Goal: Transaction & Acquisition: Purchase product/service

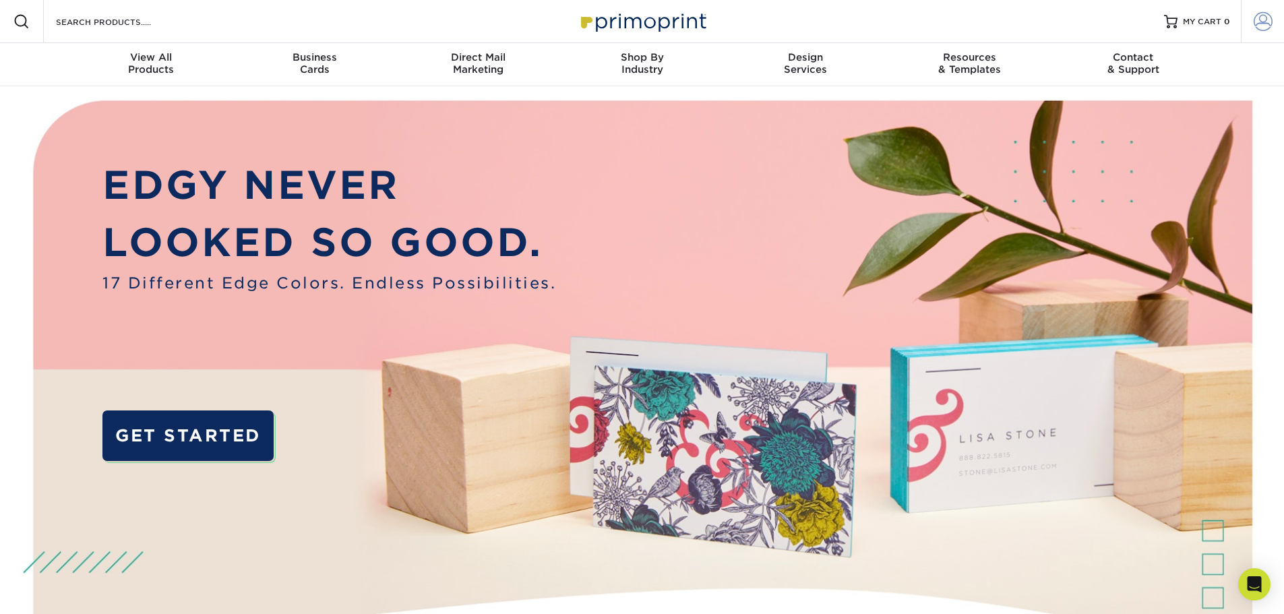
click at [1271, 16] on span at bounding box center [1263, 21] width 19 height 19
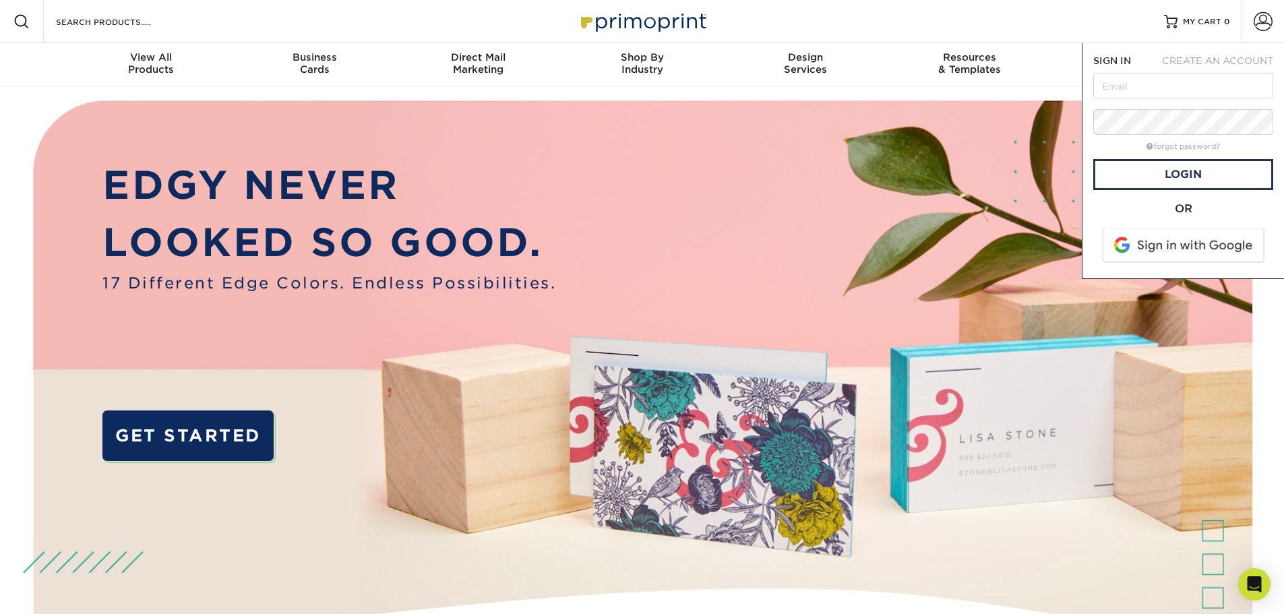
click at [1177, 245] on span at bounding box center [1185, 245] width 172 height 35
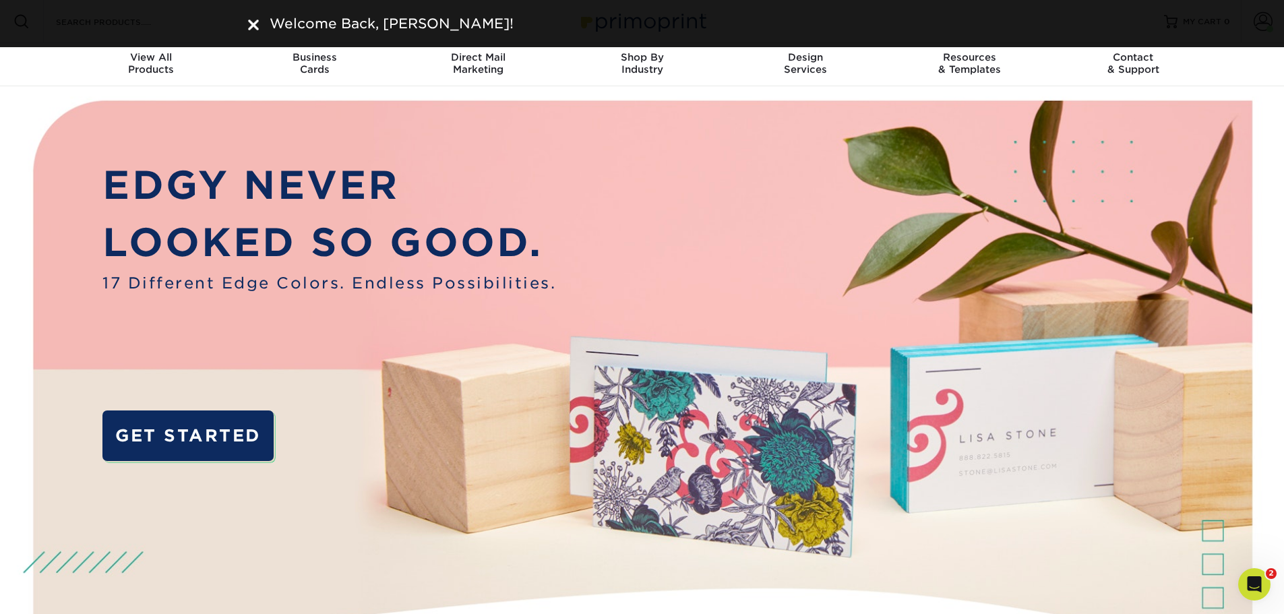
click at [1264, 68] on nav "Resources Menu Search Products Account Welcome, Kyle Primo Client Account Dashb…" at bounding box center [642, 43] width 1284 height 86
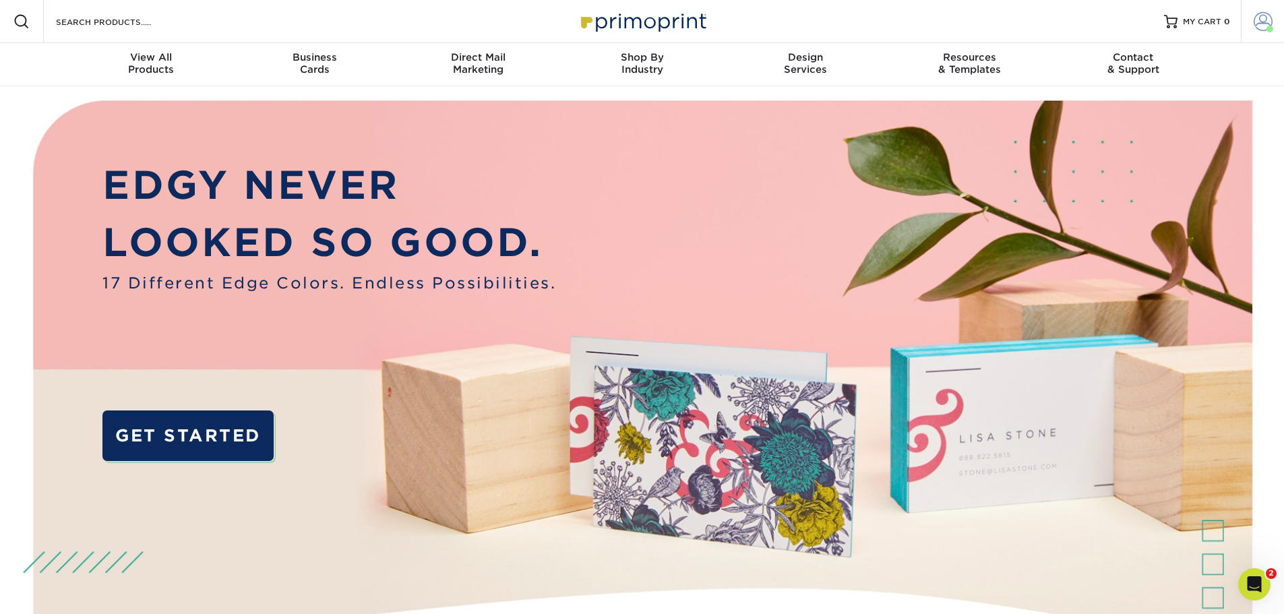
click at [1274, 28] on link "Account" at bounding box center [1262, 21] width 43 height 43
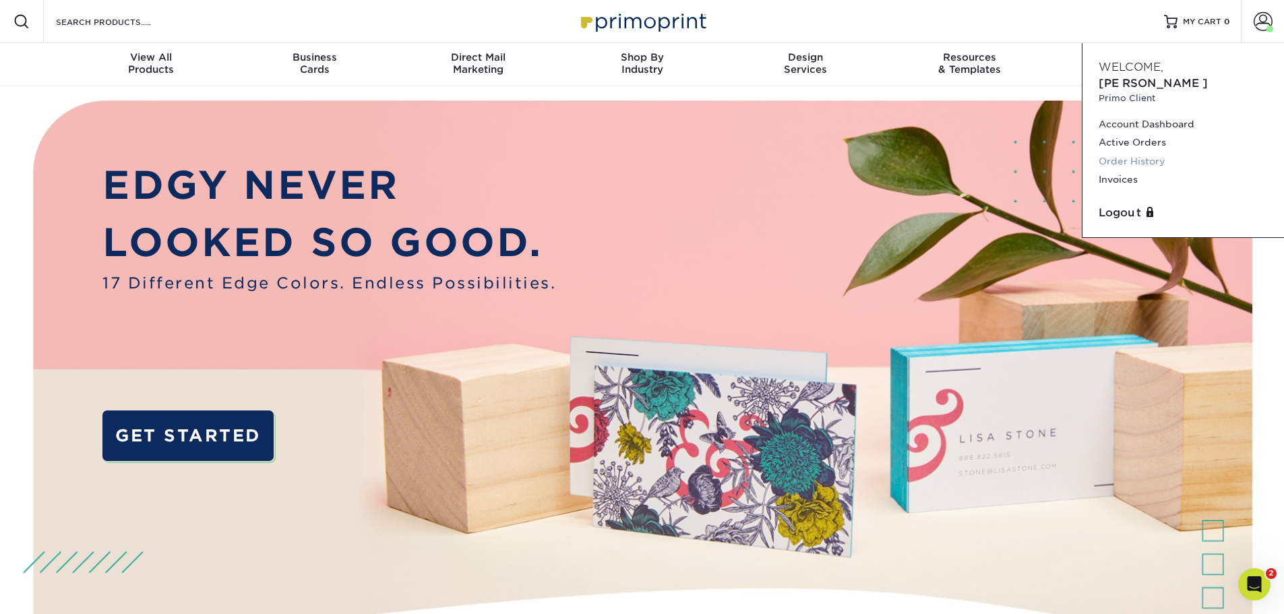
click at [1143, 152] on link "Order History" at bounding box center [1183, 161] width 169 height 18
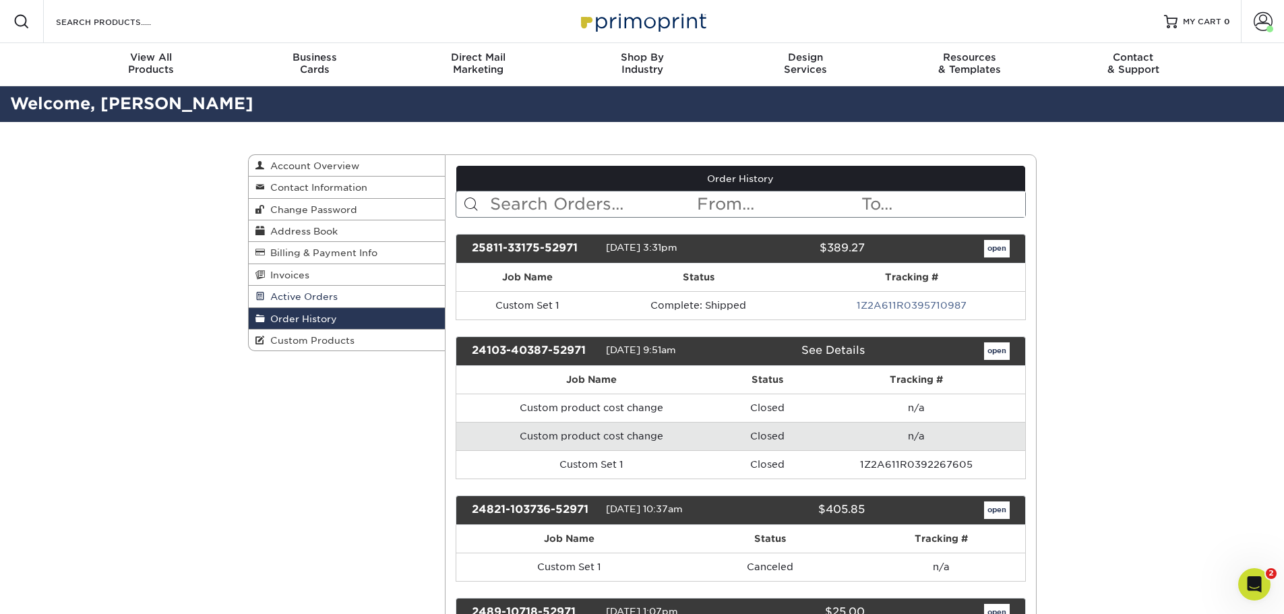
click at [422, 293] on link "Active Orders" at bounding box center [347, 297] width 197 height 22
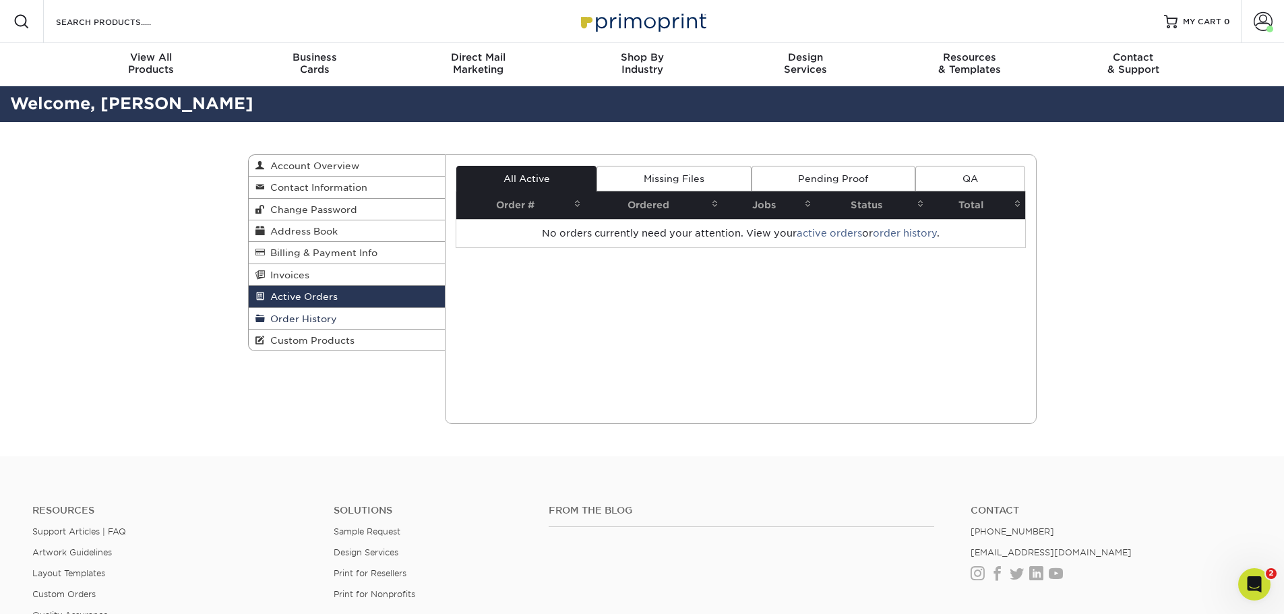
click at [393, 313] on link "Order History" at bounding box center [347, 319] width 197 height 22
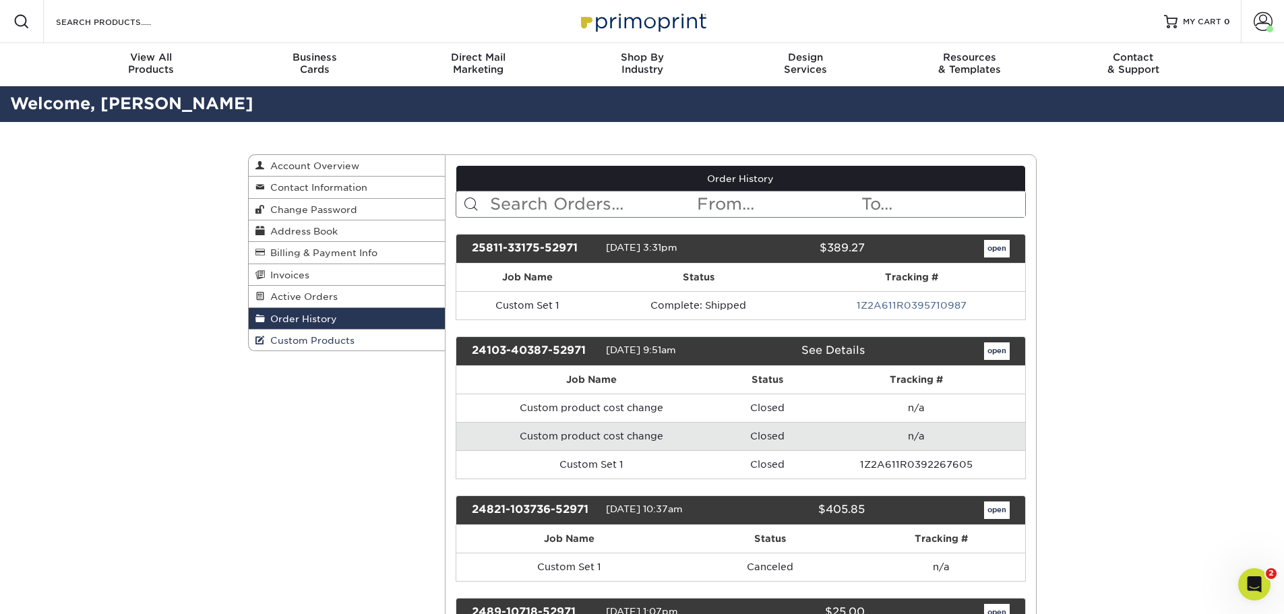
click at [362, 344] on link "Custom Products" at bounding box center [347, 340] width 197 height 21
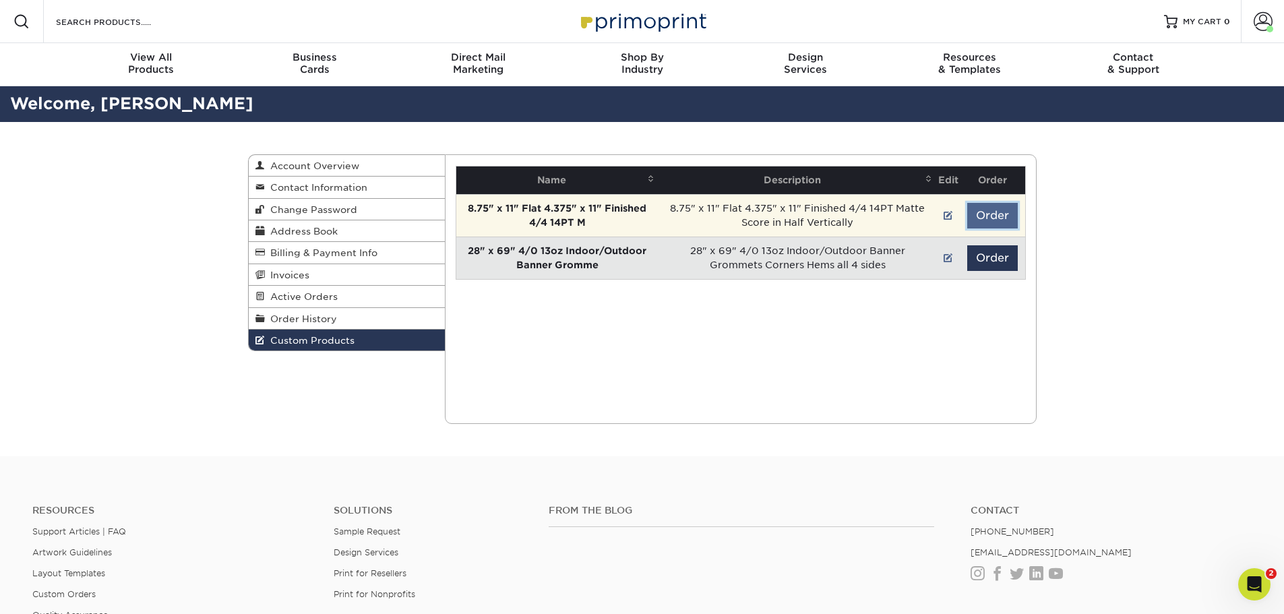
click at [981, 220] on button "Order" at bounding box center [992, 216] width 51 height 26
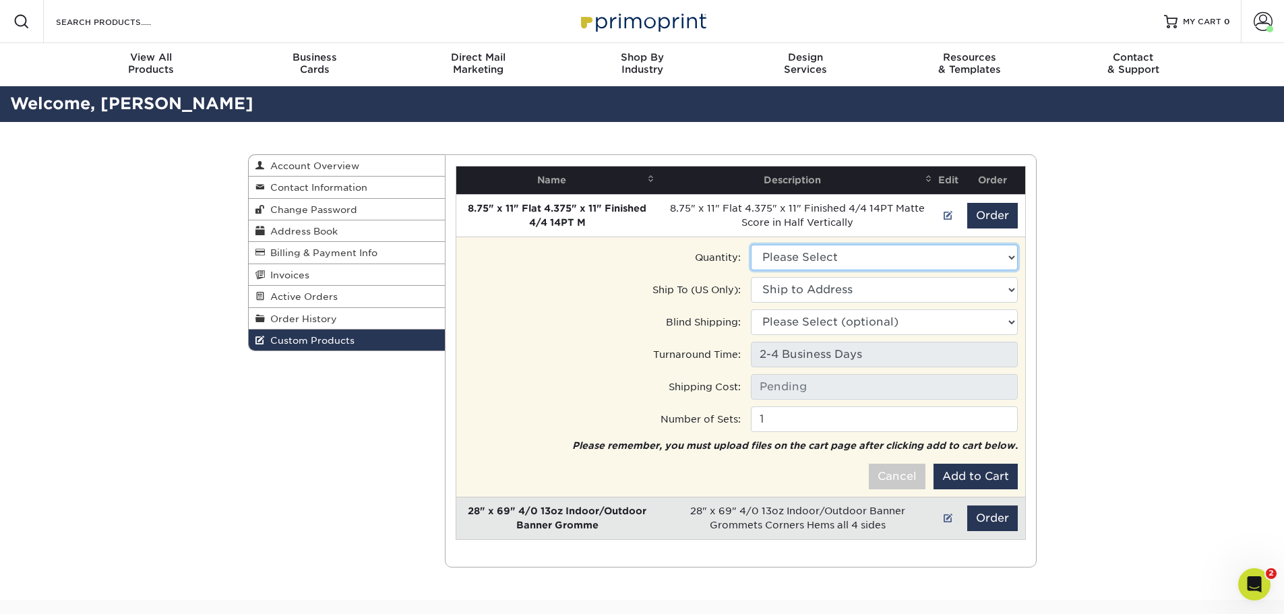
click at [915, 261] on select "Please Select 250 - $354.00" at bounding box center [884, 258] width 267 height 26
select select "0"
click at [751, 245] on select "Please Select 250 - $354.00" at bounding box center [884, 258] width 267 height 26
type input "Ground: $17.60"
click at [836, 299] on select "Ship to Address 2101 Cambridge Beltway Dr, Charlotte, NC" at bounding box center [884, 290] width 267 height 26
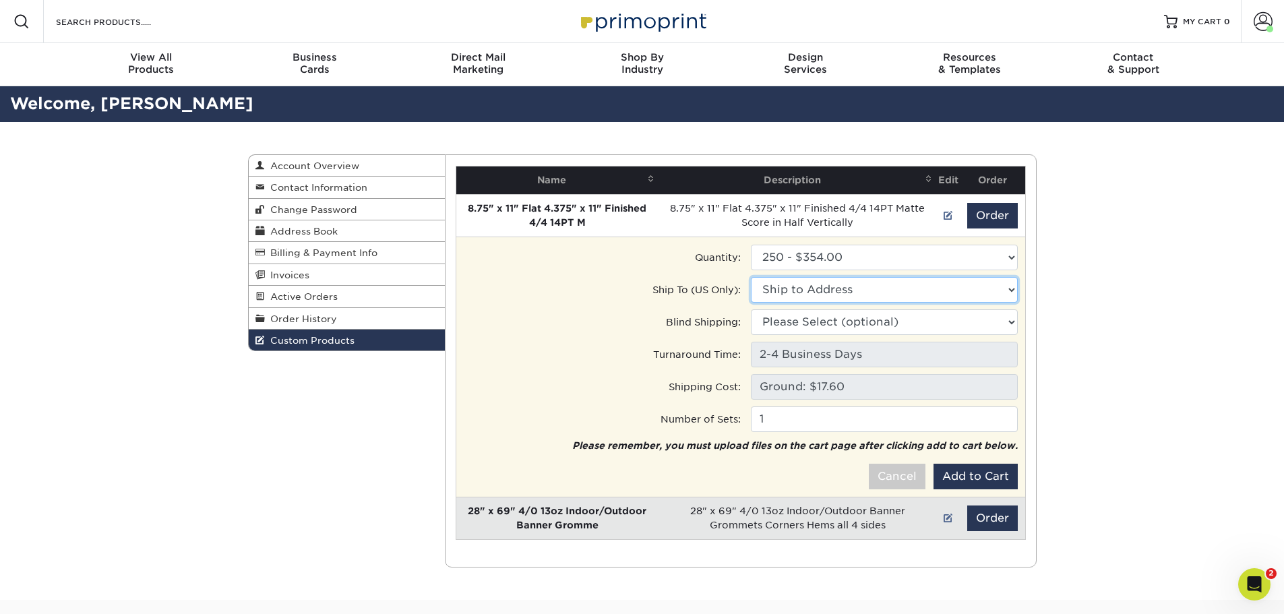
select select "32691"
click at [751, 277] on select "Ship to Address HeartBright Foundation office • 2101 Cambridge Beltway Dr, Char…" at bounding box center [884, 290] width 267 height 26
click at [971, 481] on button "Add to Cart" at bounding box center [975, 477] width 84 height 26
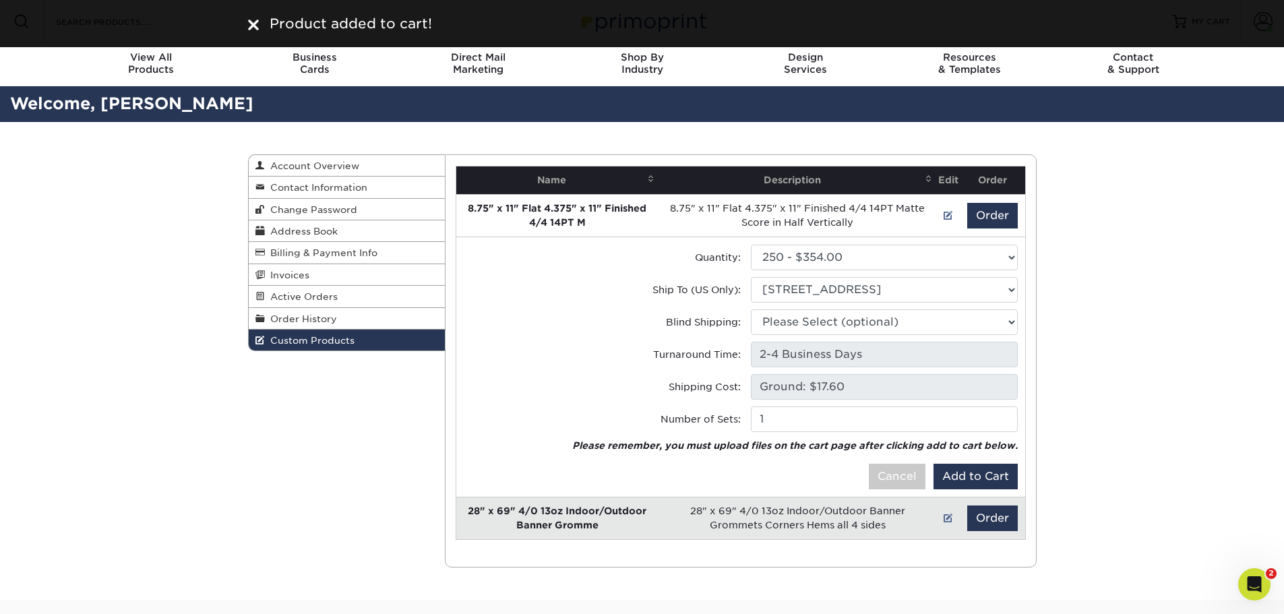
click at [250, 25] on img at bounding box center [253, 25] width 11 height 11
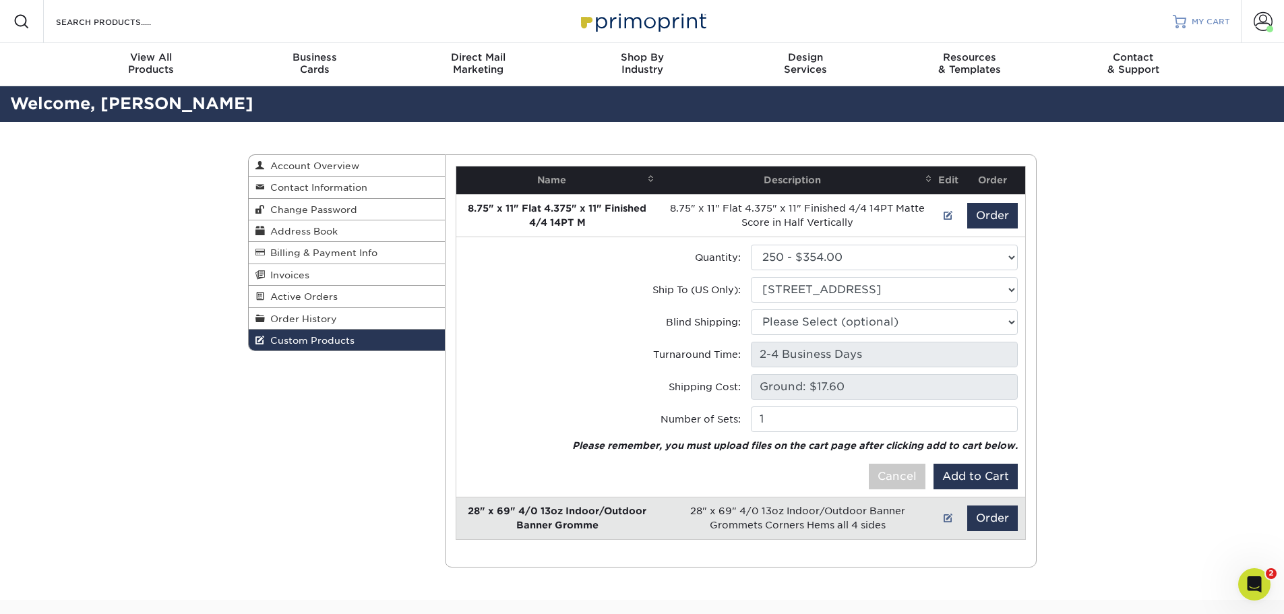
click at [1200, 26] on span "MY CART" at bounding box center [1211, 21] width 38 height 11
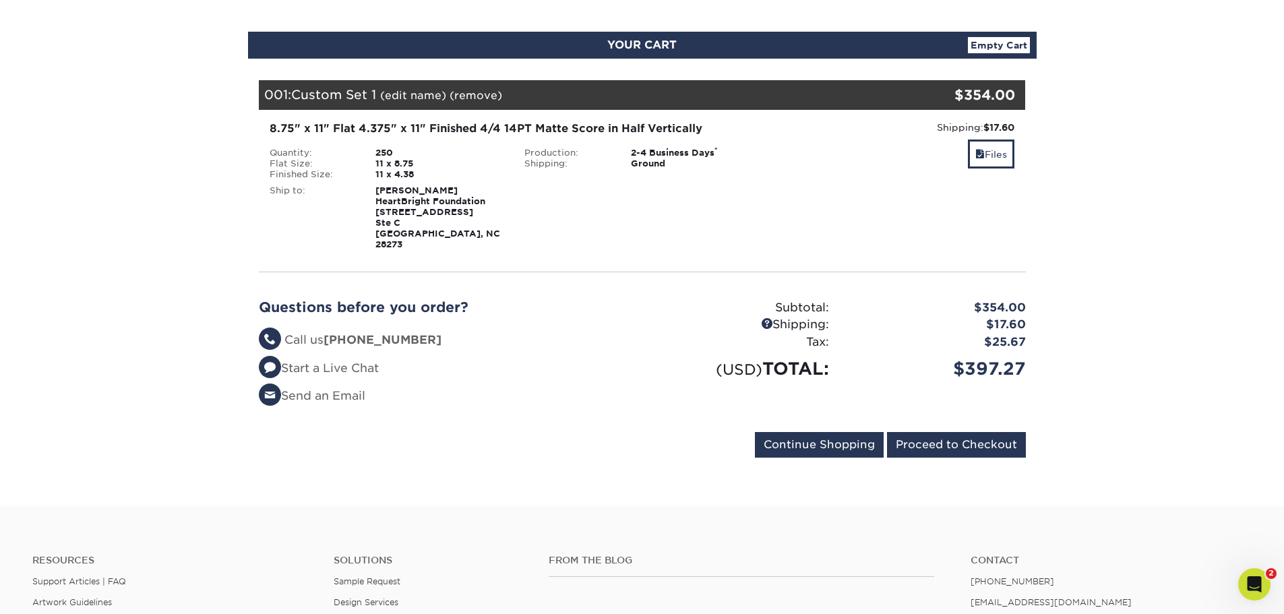
scroll to position [135, 0]
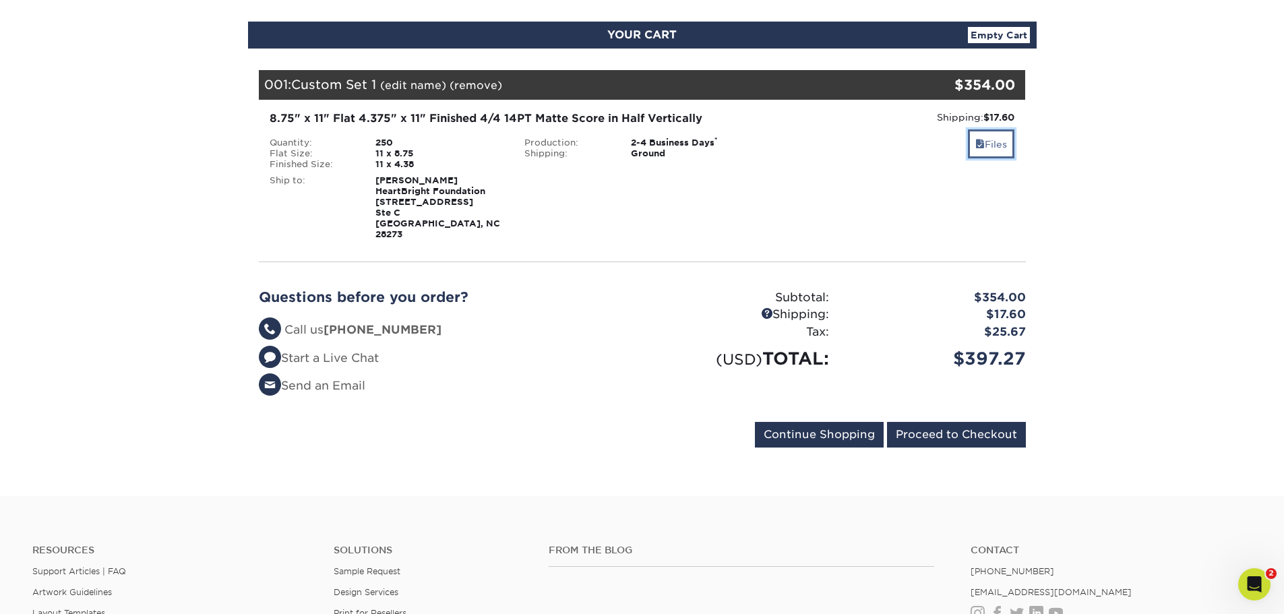
click at [993, 146] on link "Files" at bounding box center [991, 143] width 47 height 29
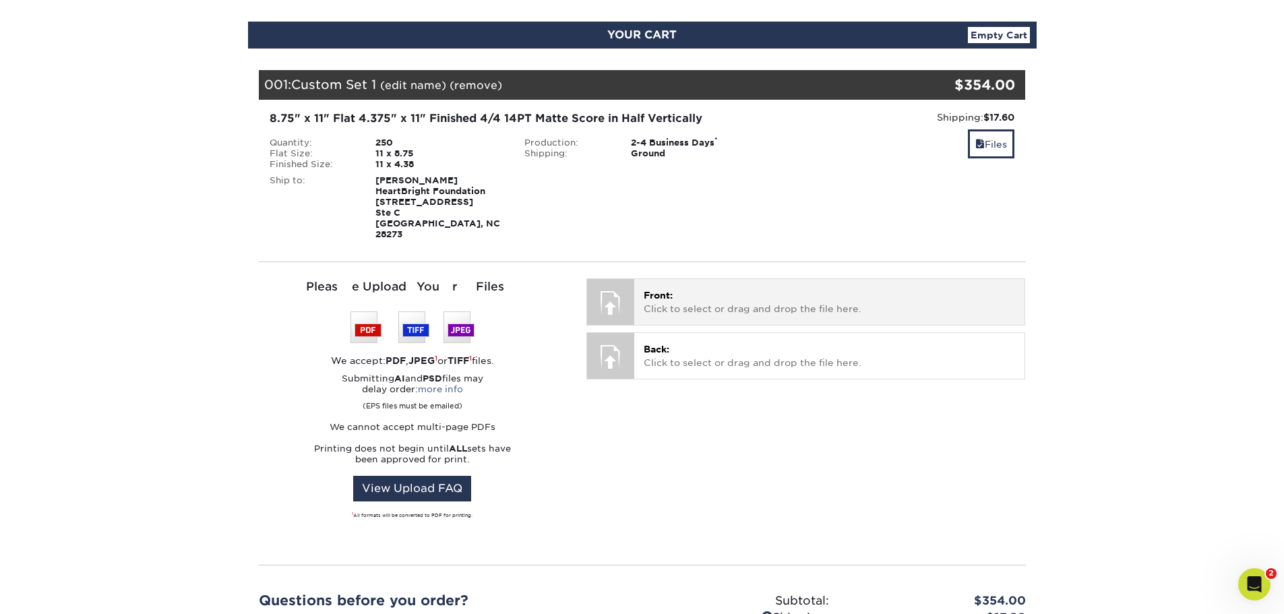
click at [638, 307] on div "Front: Click to select or drag and drop the file here. Choose file" at bounding box center [829, 301] width 390 height 45
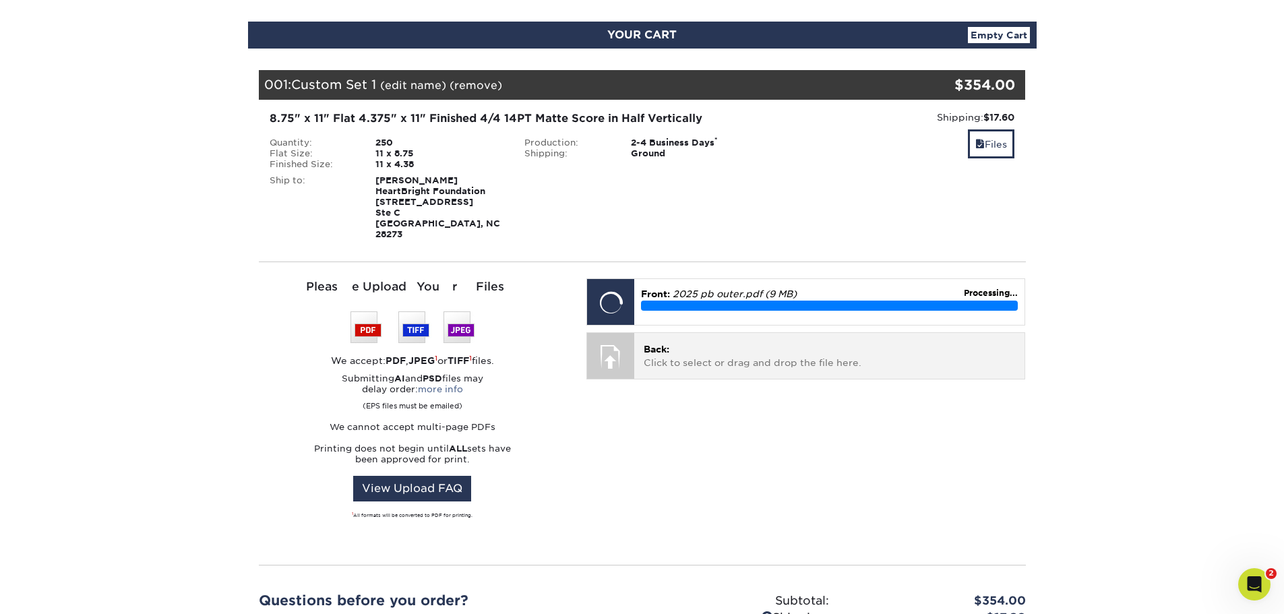
click at [778, 359] on p "Back: Click to select or drag and drop the file here." at bounding box center [829, 356] width 371 height 28
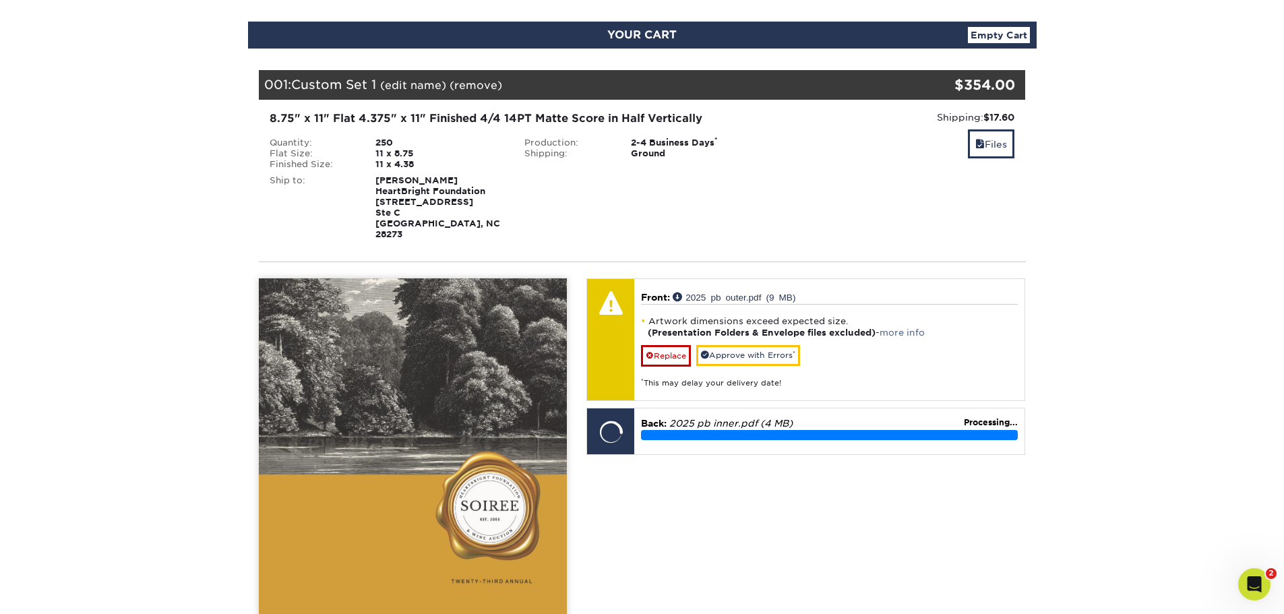
scroll to position [270, 0]
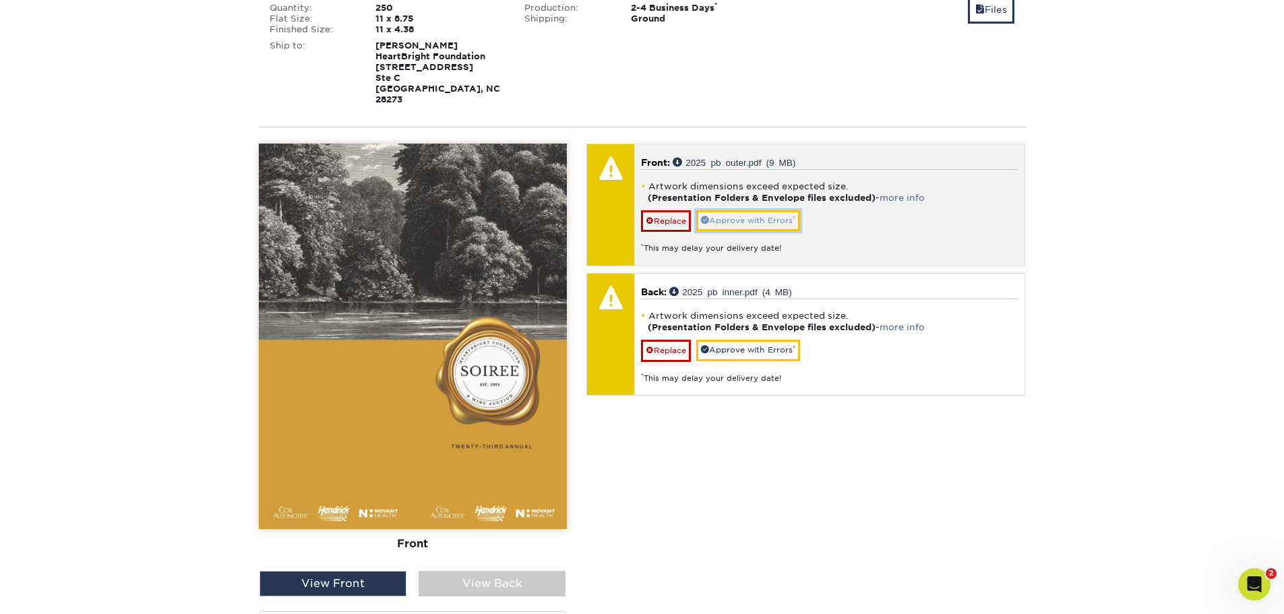
click at [783, 210] on link "Approve with Errors *" at bounding box center [748, 220] width 104 height 21
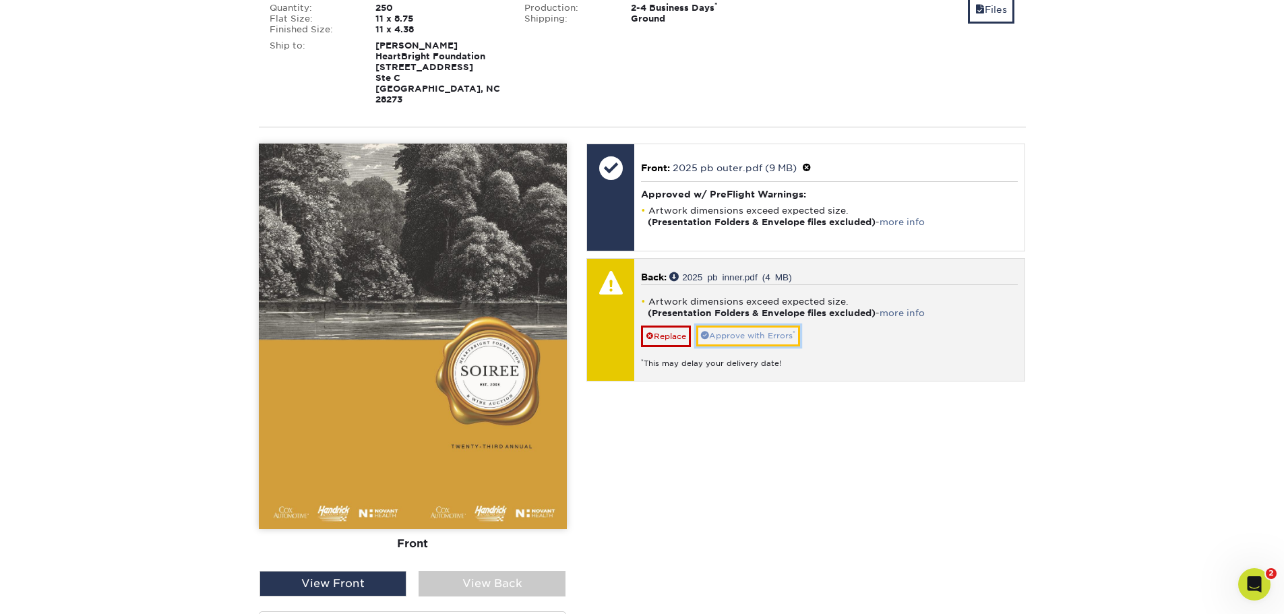
click at [762, 328] on link "Approve with Errors *" at bounding box center [748, 336] width 104 height 21
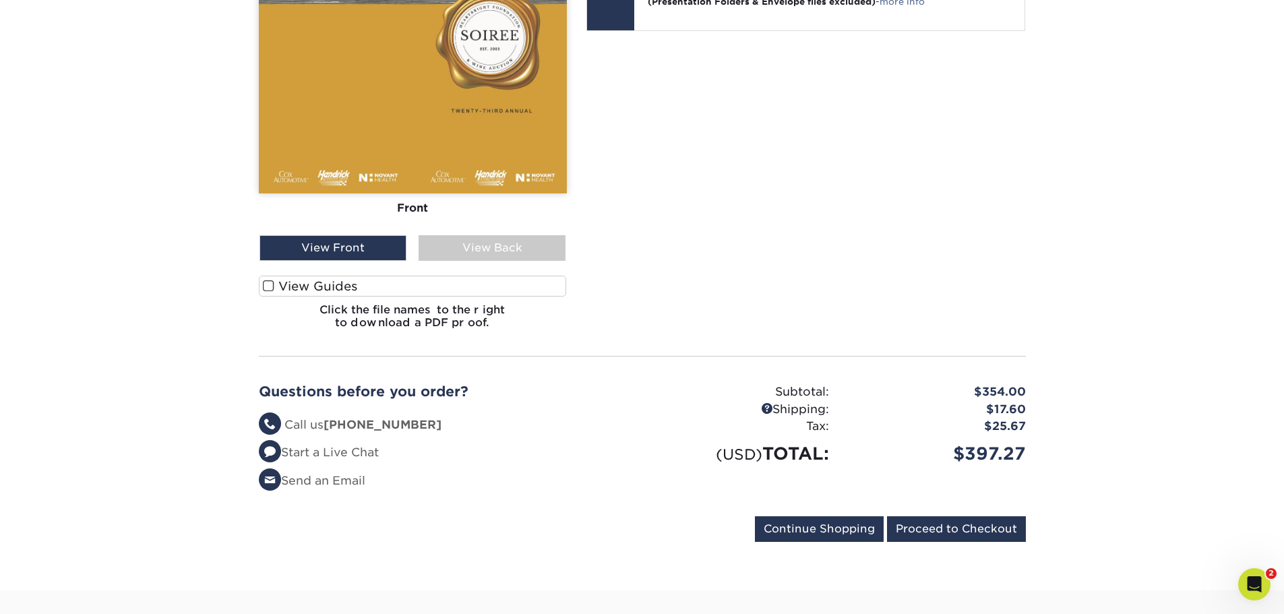
scroll to position [607, 0]
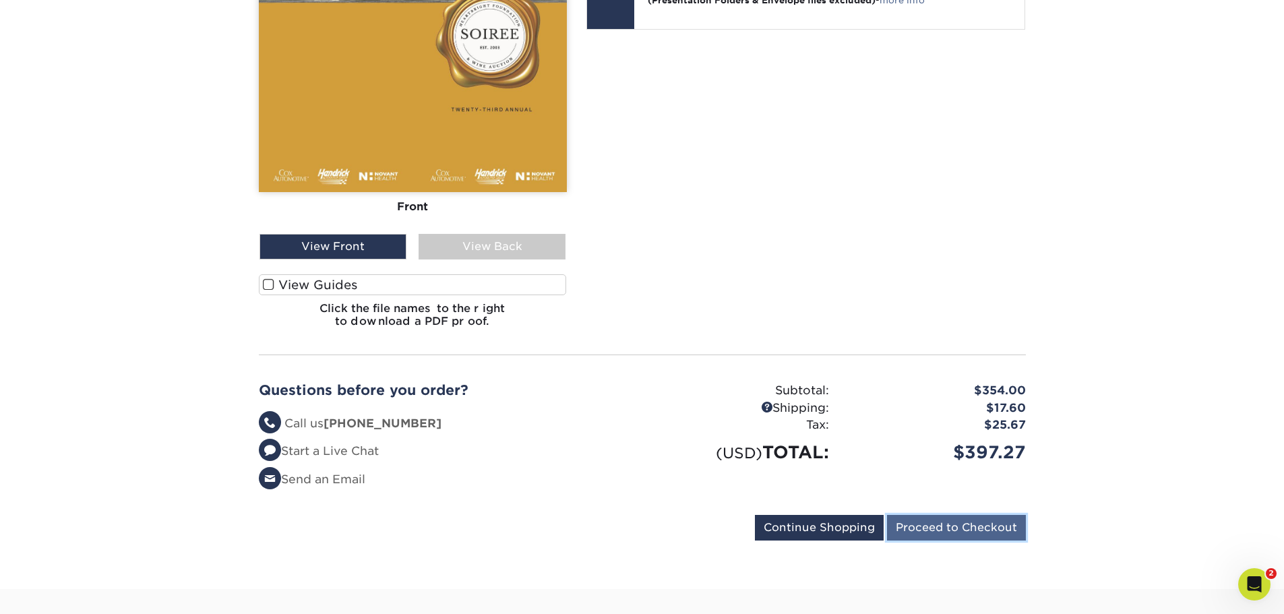
click at [995, 515] on input "Proceed to Checkout" at bounding box center [956, 528] width 139 height 26
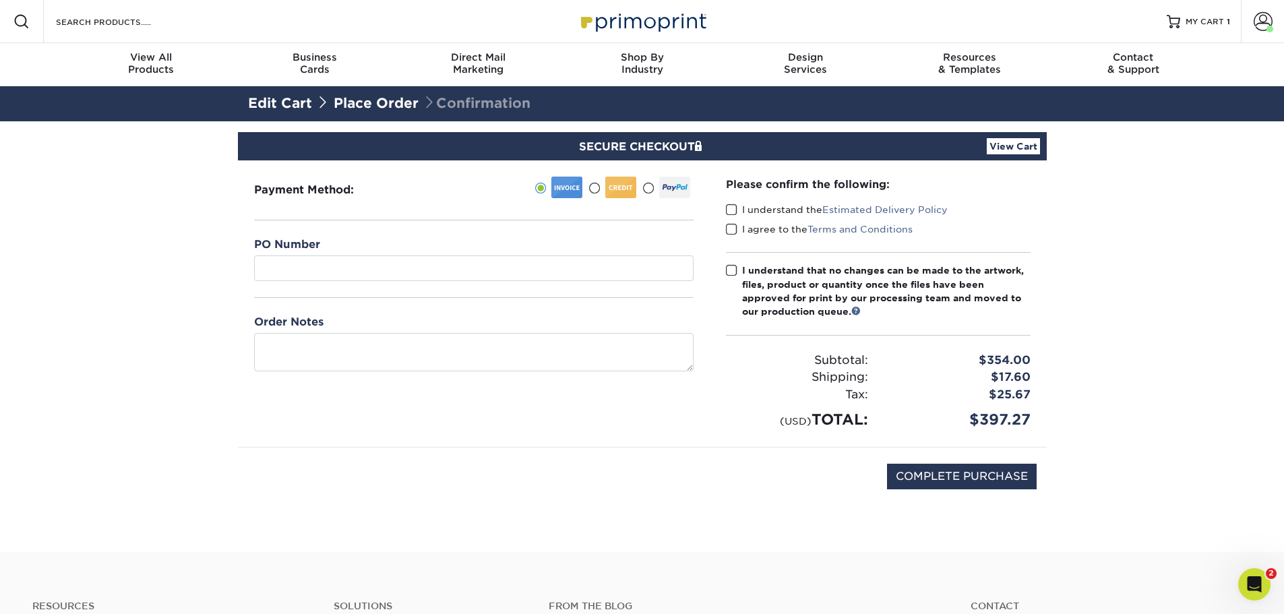
click at [725, 210] on div "Please confirm the following: I understand the Estimated Delivery Policy I agre…" at bounding box center [878, 303] width 337 height 286
click at [734, 208] on span at bounding box center [731, 210] width 11 height 13
click at [0, 0] on input "I understand the Estimated Delivery Policy" at bounding box center [0, 0] width 0 height 0
click at [733, 224] on span at bounding box center [731, 229] width 11 height 13
click at [0, 0] on input "I agree to the Terms and Conditions" at bounding box center [0, 0] width 0 height 0
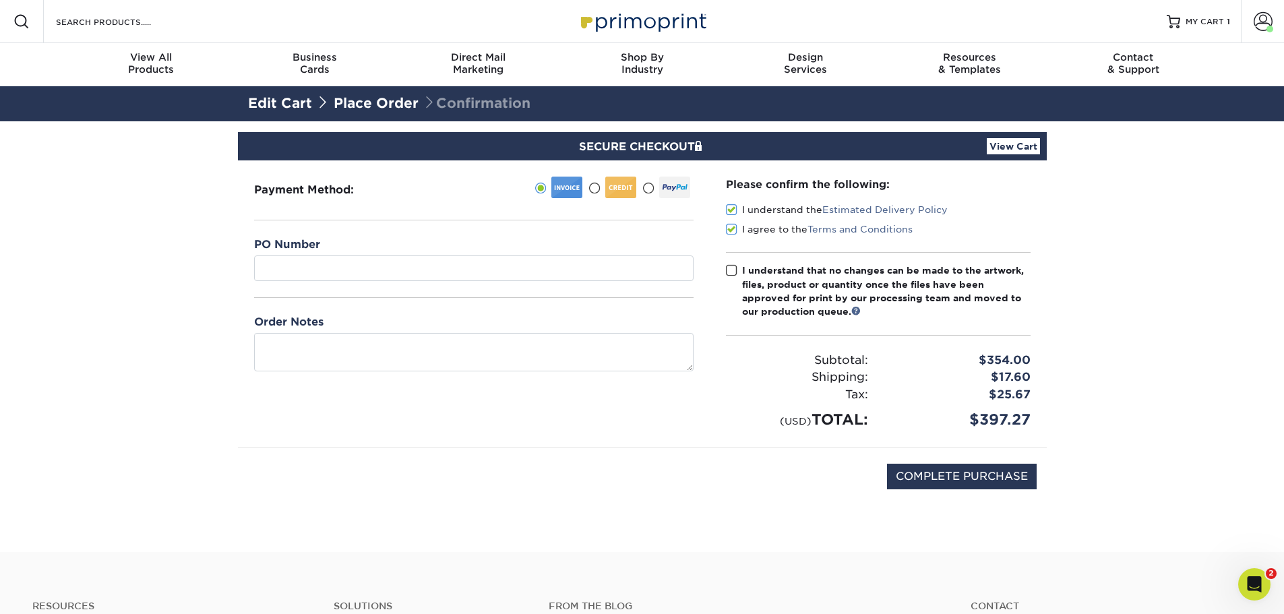
click at [727, 269] on span at bounding box center [731, 270] width 11 height 13
click at [0, 0] on input "I understand that no changes can be made to the artwork, files, product or quan…" at bounding box center [0, 0] width 0 height 0
click at [943, 479] on input "COMPLETE PURCHASE" at bounding box center [962, 477] width 150 height 26
type input "PROCESSING, PLEASE WAIT..."
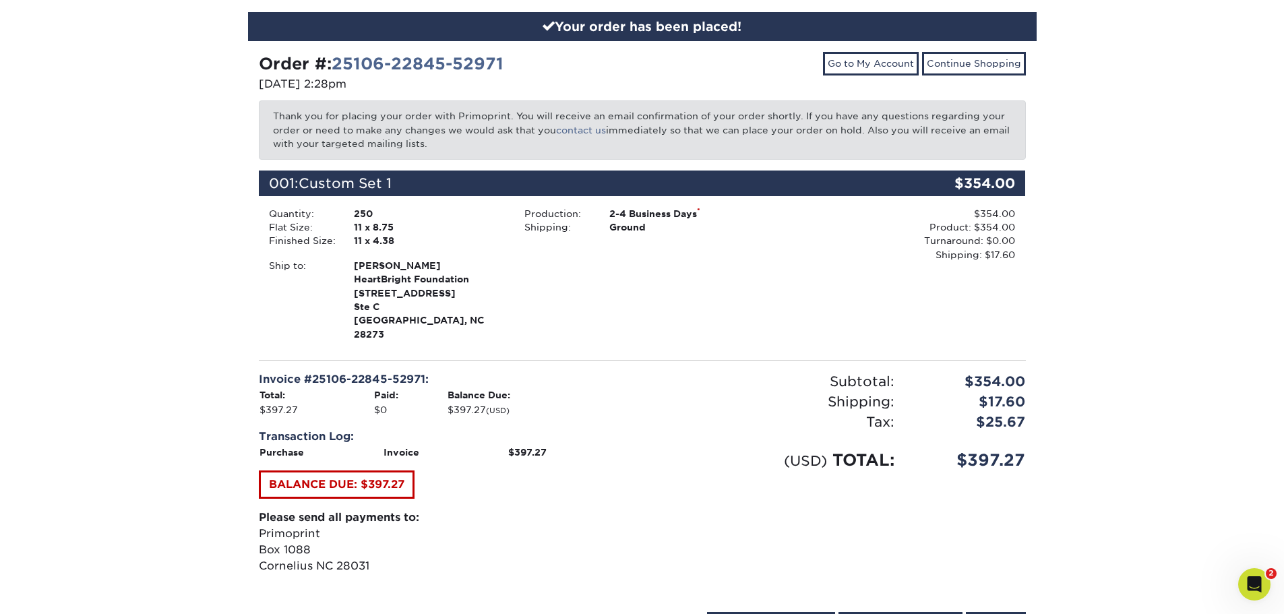
scroll to position [270, 0]
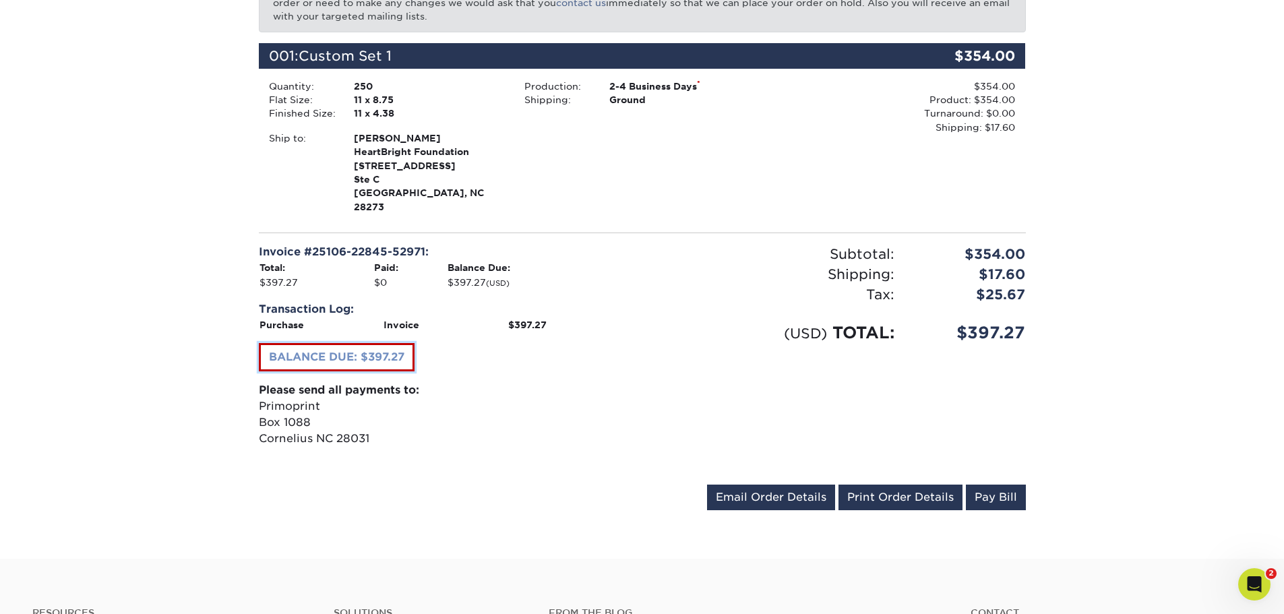
click at [365, 343] on link "BALANCE DUE: $397.27" at bounding box center [337, 357] width 156 height 28
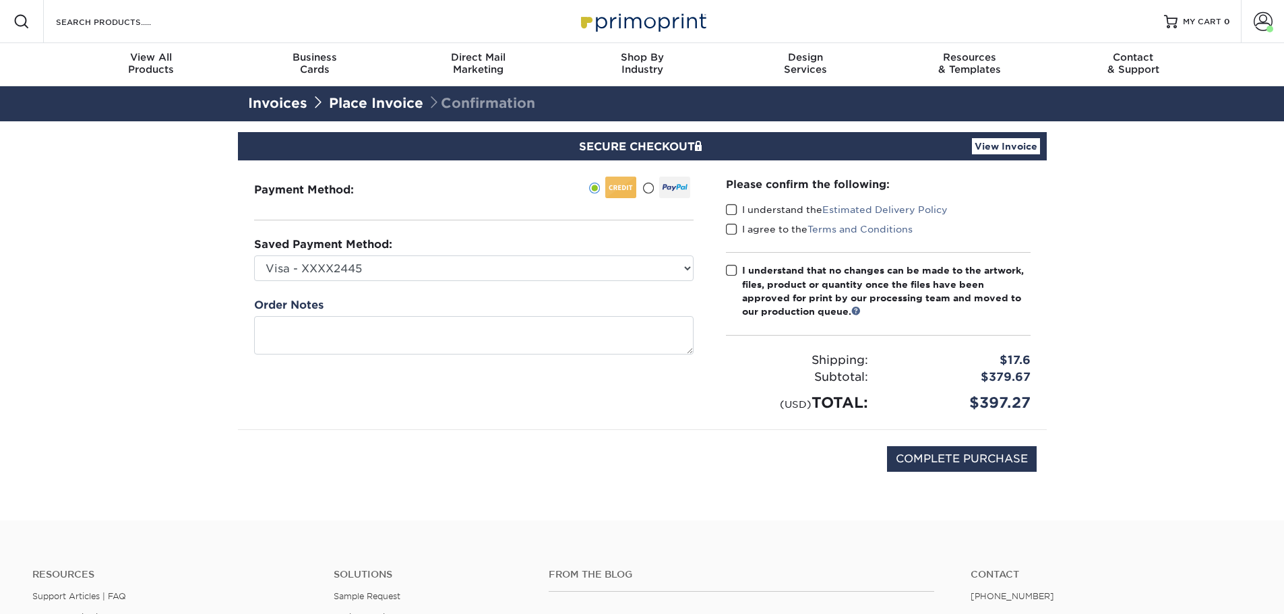
click at [1000, 146] on link "View Invoice" at bounding box center [1006, 146] width 68 height 16
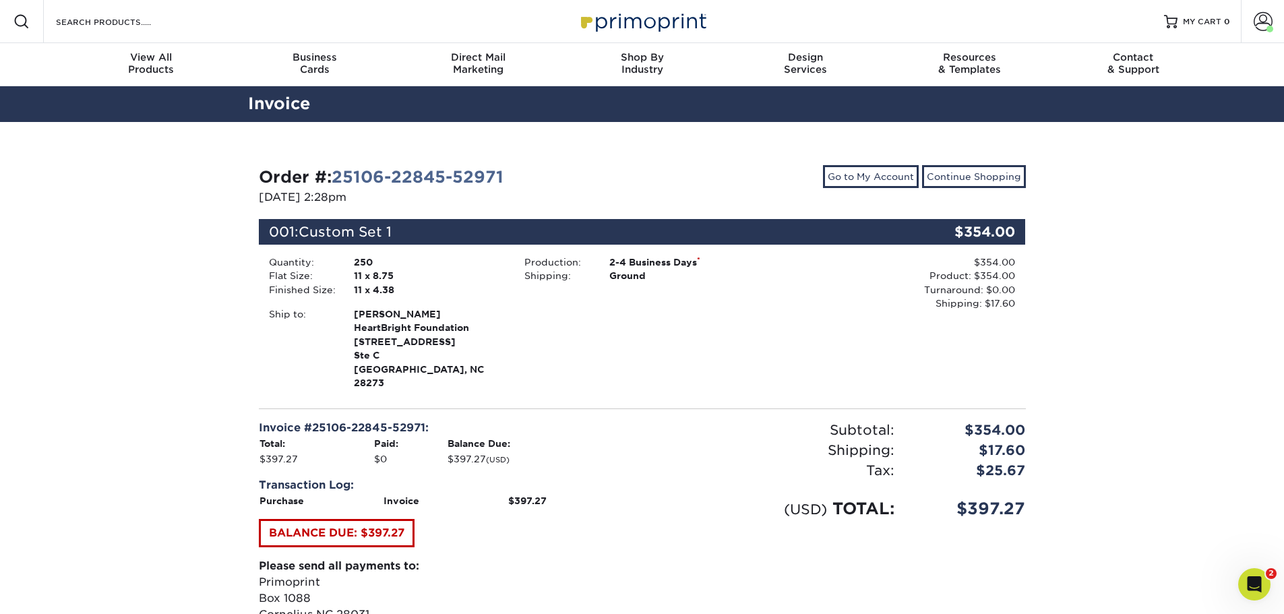
scroll to position [135, 0]
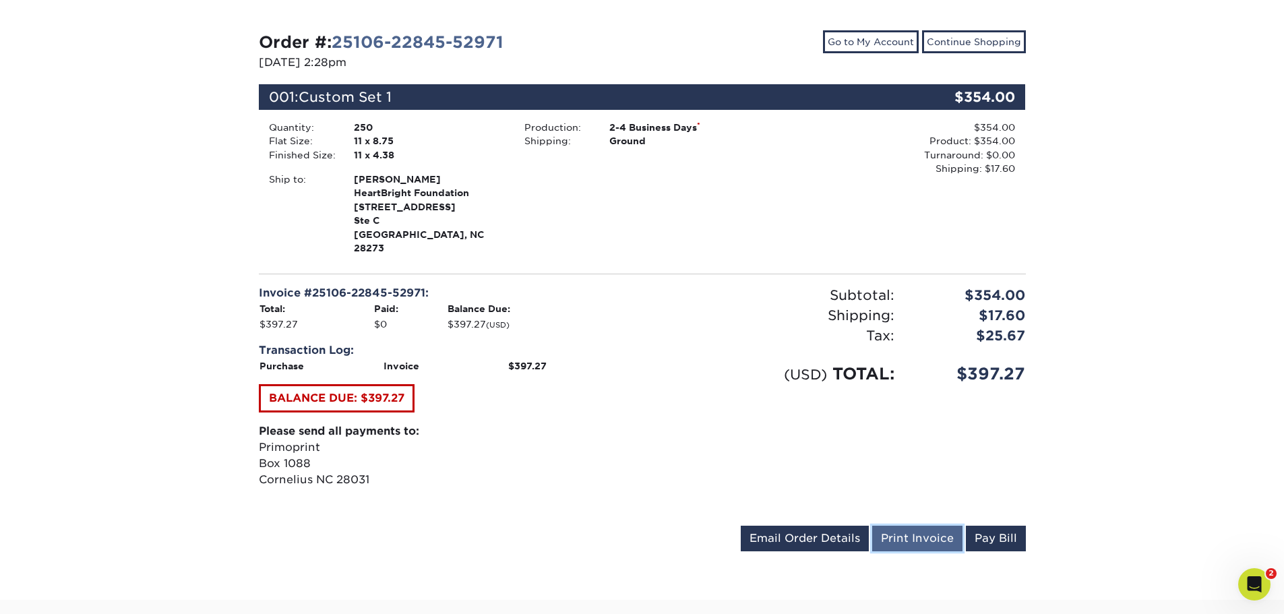
click at [919, 526] on link "Print Invoice" at bounding box center [917, 539] width 90 height 26
